Goal: Navigation & Orientation: Find specific page/section

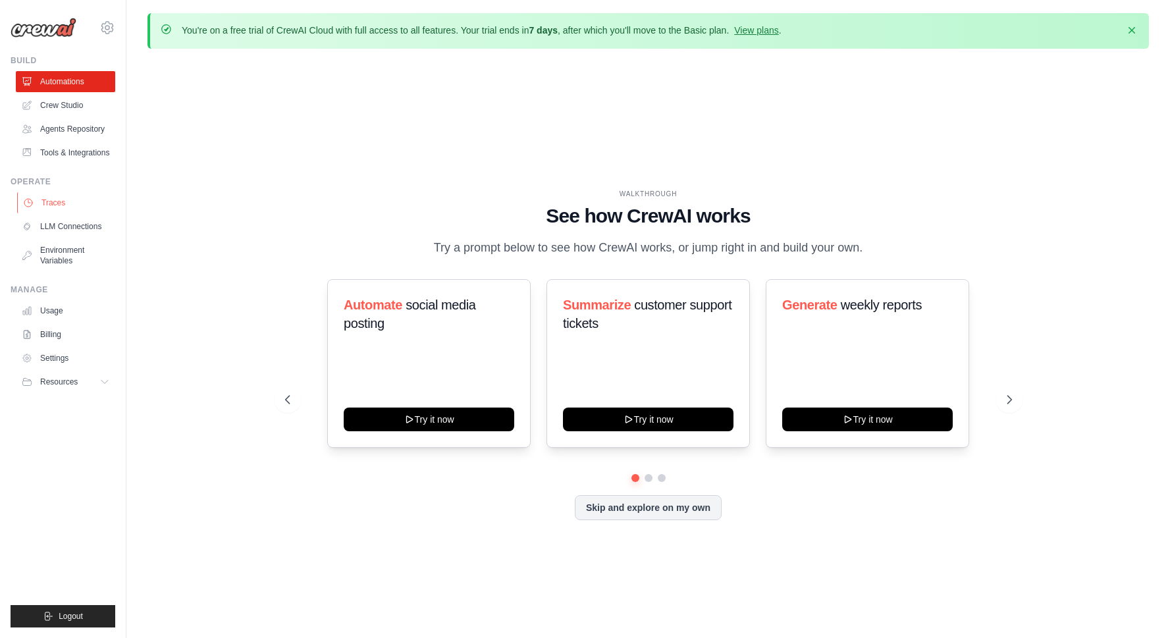
click at [61, 204] on link "Traces" at bounding box center [66, 202] width 99 height 21
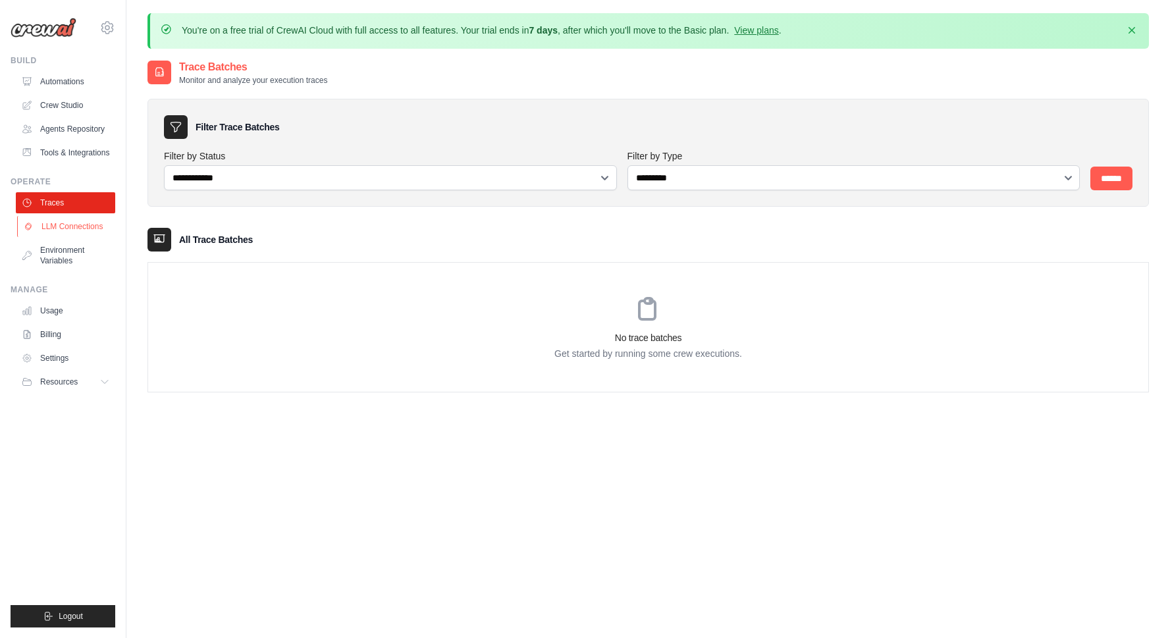
click at [78, 228] on link "LLM Connections" at bounding box center [66, 226] width 99 height 21
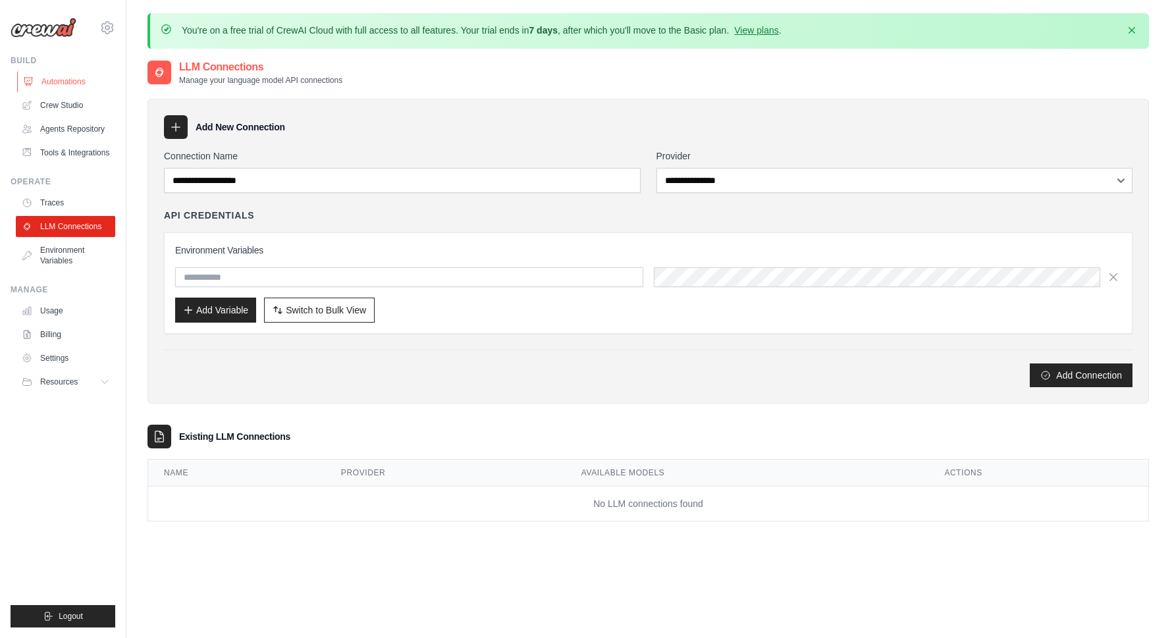
click at [65, 82] on link "Automations" at bounding box center [66, 81] width 99 height 21
